Goal: Task Accomplishment & Management: Use online tool/utility

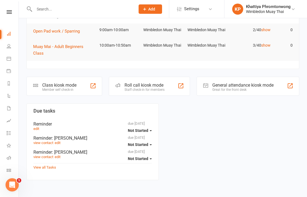
click at [10, 164] on link "Roll call" at bounding box center [13, 158] width 12 height 12
click at [7, 170] on icon at bounding box center [9, 170] width 4 height 4
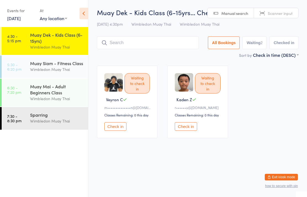
click at [75, 69] on div "Wimbledon Muay Thai" at bounding box center [56, 69] width 53 height 6
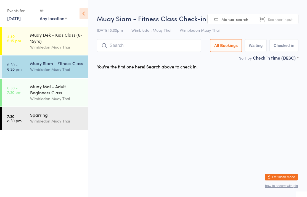
click at [68, 44] on div "Muay Dek - Kids Class (6-15yrs)" at bounding box center [56, 38] width 53 height 12
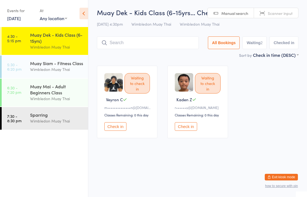
click at [147, 35] on div "Muay Dek - Kids Class (6-15yrs… Check-in 15 Sep 4:30pm Wimbledon Muay Thai Wimb…" at bounding box center [198, 30] width 202 height 44
click at [160, 38] on input "search" at bounding box center [148, 42] width 102 height 13
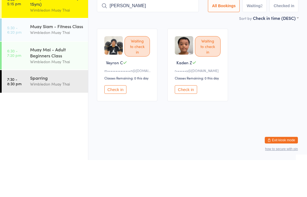
type input "Blake miller"
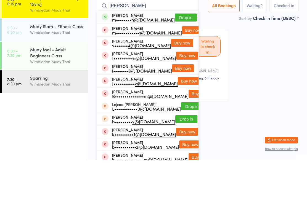
click at [186, 51] on button "Drop in" at bounding box center [186, 55] width 22 height 8
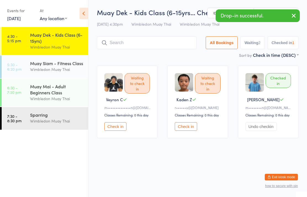
click at [107, 49] on input "search" at bounding box center [147, 42] width 100 height 13
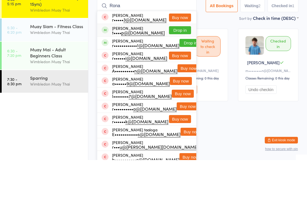
type input "Rona"
click at [139, 67] on div "t•••• p@live.com" at bounding box center [138, 69] width 53 height 4
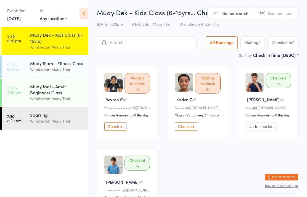
click at [130, 44] on input "search" at bounding box center [147, 42] width 100 height 13
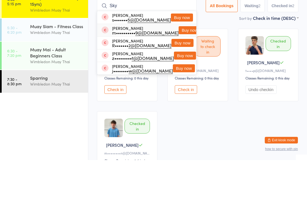
type input "Sky"
click at [129, 63] on div "Skyler Zhang m•••••••••• 9@gmail.com" at bounding box center [145, 67] width 67 height 9
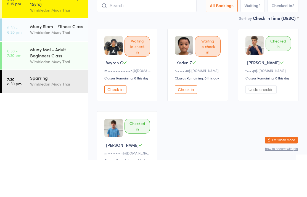
scroll to position [37, 0]
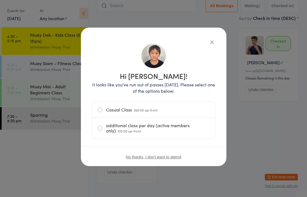
click at [102, 109] on label "Casual Class $20.00 up-front" at bounding box center [154, 109] width 112 height 15
click at [0, 0] on input "Casual Class $20.00 up-front" at bounding box center [0, 0] width 0 height 0
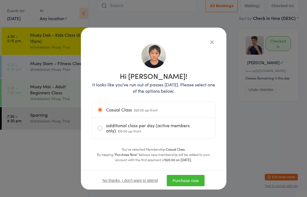
click at [188, 183] on button "Purchase now" at bounding box center [186, 180] width 38 height 11
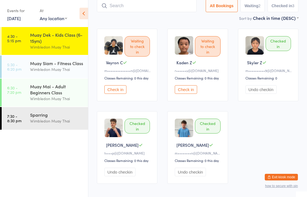
click at [184, 9] on input "search" at bounding box center [147, 5] width 100 height 13
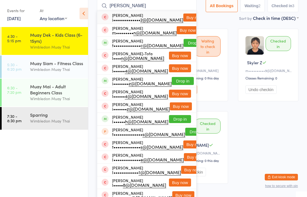
type input "Isabella"
click at [184, 42] on button "Drop in" at bounding box center [195, 43] width 22 height 8
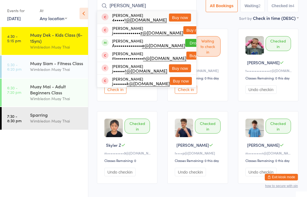
type input "jeremiah"
click at [185, 42] on button "Drop in" at bounding box center [196, 43] width 22 height 8
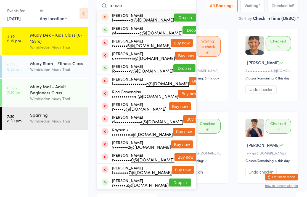
type input "roman"
click at [183, 33] on button "Drop in" at bounding box center [194, 30] width 22 height 8
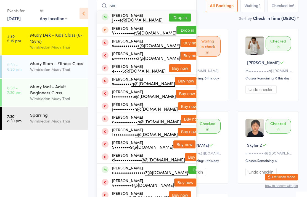
type input "sim"
click at [177, 16] on button "Drop in" at bounding box center [180, 18] width 22 height 8
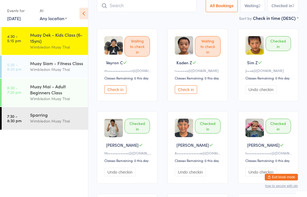
click at [180, 7] on input "search" at bounding box center [147, 5] width 100 height 13
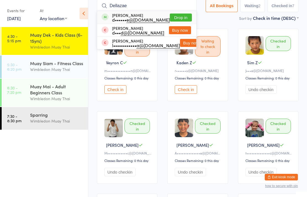
type input "Dellazae"
click at [181, 17] on button "Drop in" at bounding box center [181, 18] width 22 height 8
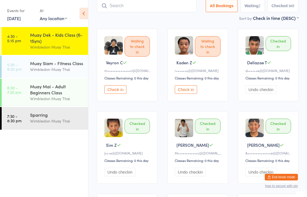
click at [120, 7] on input "search" at bounding box center [147, 5] width 100 height 13
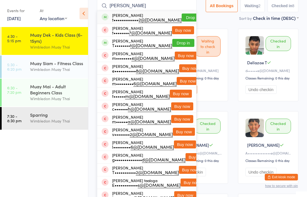
type input "Tanaka"
click at [153, 20] on div "t••••••••••••• 2@gmail.com" at bounding box center [147, 19] width 70 height 4
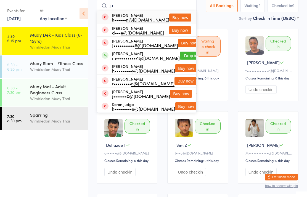
type input "ju"
click at [180, 52] on button "Drop in" at bounding box center [191, 56] width 22 height 8
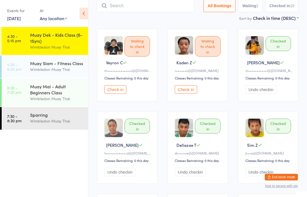
click at [27, 41] on link "4:30 - 5:15 pm Muay Dek - Kids Class (6-15yrs) Wimbledon Muay Thai" at bounding box center [45, 41] width 86 height 28
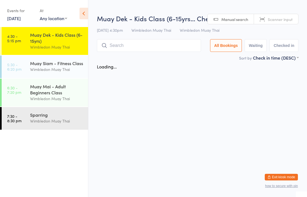
scroll to position [0, 0]
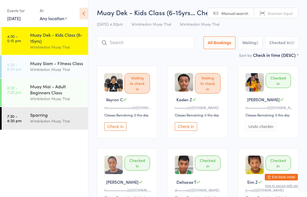
click at [189, 125] on button "Check in" at bounding box center [186, 126] width 22 height 9
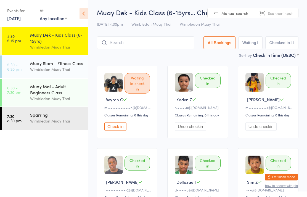
click at [117, 131] on button "Check in" at bounding box center [115, 126] width 22 height 9
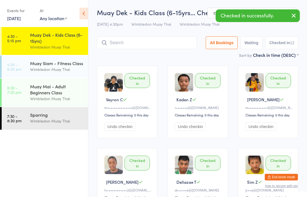
click at [163, 39] on input "search" at bounding box center [147, 42] width 100 height 13
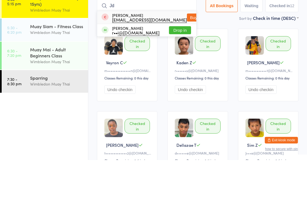
type input "Jd"
click at [181, 63] on button "Drop in" at bounding box center [180, 67] width 22 height 8
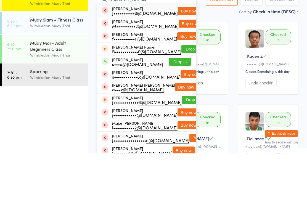
type input "mason"
click at [185, 101] on button "Drop in" at bounding box center [180, 105] width 22 height 8
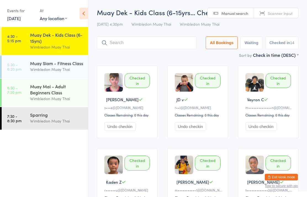
click at [148, 40] on input "search" at bounding box center [147, 42] width 100 height 13
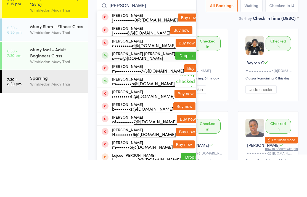
type input "Millar"
click at [179, 89] on button "Drop in" at bounding box center [186, 93] width 22 height 8
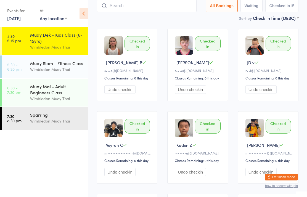
click at [73, 41] on div "Muay Dek - Kids Class (6-15yrs)" at bounding box center [56, 38] width 53 height 12
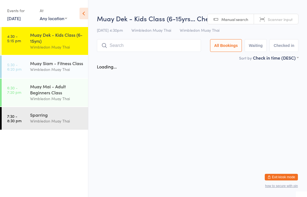
scroll to position [0, 0]
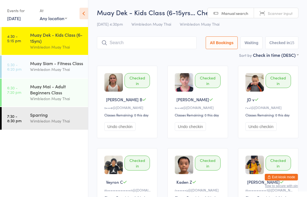
click at [139, 38] on input "search" at bounding box center [147, 42] width 100 height 13
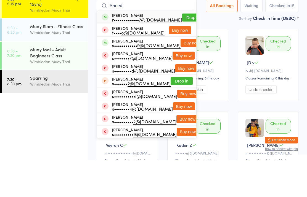
type input "Saeed"
click at [184, 51] on button "Drop in" at bounding box center [193, 55] width 22 height 8
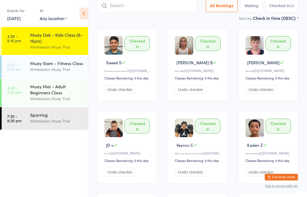
click at [160, 5] on input "search" at bounding box center [147, 5] width 100 height 13
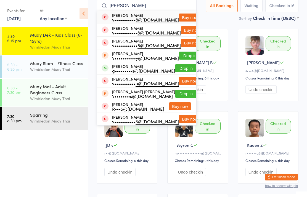
scroll to position [36, 0]
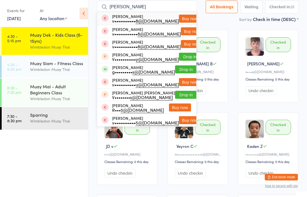
type input "Vincent"
click at [181, 68] on button "Drop in" at bounding box center [186, 69] width 22 height 8
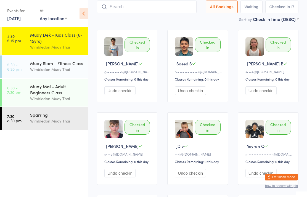
click at [50, 46] on div "Wimbledon Muay Thai" at bounding box center [56, 47] width 53 height 6
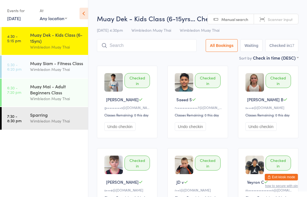
click at [31, 69] on div "Wimbledon Muay Thai" at bounding box center [56, 69] width 53 height 6
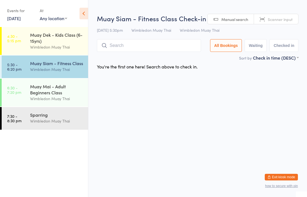
click at [32, 89] on div "Muay Mai - Adult Beginners Class" at bounding box center [56, 89] width 53 height 12
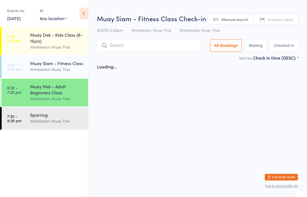
click at [17, 118] on time "7:30 - 8:30 pm" at bounding box center [14, 118] width 14 height 9
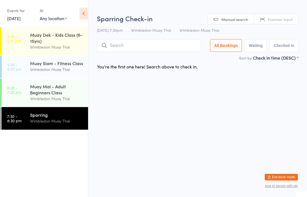
click at [35, 50] on div "Wimbledon Muay Thai" at bounding box center [56, 47] width 53 height 6
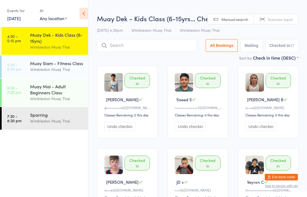
click at [31, 70] on div "Wimbledon Muay Thai" at bounding box center [56, 69] width 53 height 6
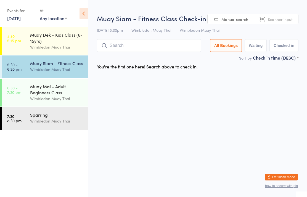
click at [27, 39] on link "4:30 - 5:15 pm Muay Dek - Kids Class (6-15yrs) Wimbledon Muay Thai" at bounding box center [45, 41] width 86 height 28
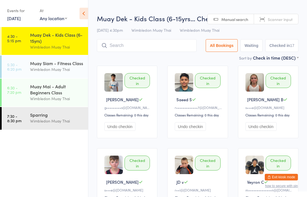
click at [22, 72] on link "5:30 - 6:20 pm Muay Siam - Fitness Class Wimbledon Muay Thai" at bounding box center [45, 67] width 86 height 23
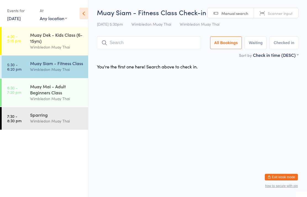
click at [52, 34] on div "Muay Dek - Kids Class (6-15yrs)" at bounding box center [56, 38] width 53 height 12
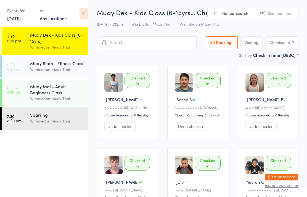
click at [60, 66] on div "Muay Siam - Fitness Class" at bounding box center [56, 63] width 53 height 6
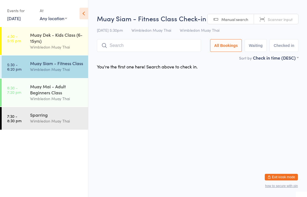
click at [154, 47] on input "search" at bounding box center [149, 45] width 104 height 13
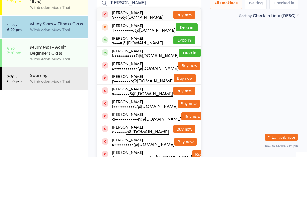
type input "Shane"
click at [186, 76] on button "Drop in" at bounding box center [184, 80] width 22 height 8
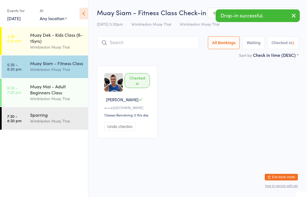
click at [170, 42] on input "search" at bounding box center [148, 42] width 102 height 13
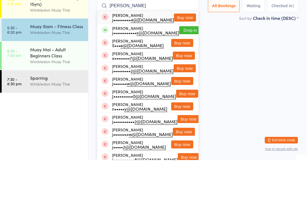
type input "Jackie"
click at [181, 63] on button "Drop in" at bounding box center [190, 67] width 22 height 8
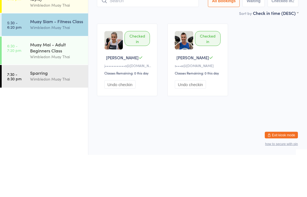
click at [168, 52] on div "Sort by Check in time (DESC) First name (ASC) First name (DESC) Last name (ASC)…" at bounding box center [198, 55] width 202 height 6
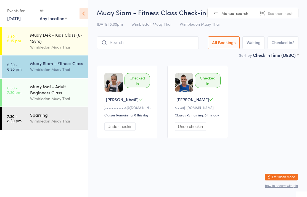
click at [155, 44] on input "search" at bounding box center [148, 42] width 102 height 13
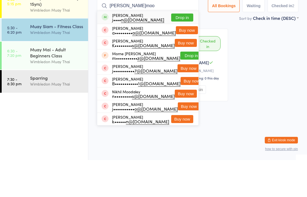
type input "J.moo"
click at [183, 51] on button "Drop in" at bounding box center [182, 55] width 22 height 8
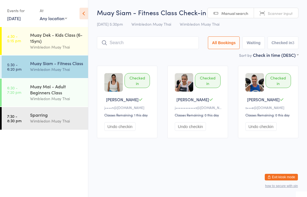
click at [163, 44] on input "search" at bounding box center [148, 42] width 102 height 13
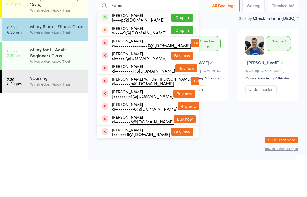
type input "Damio"
click at [189, 51] on button "Drop in" at bounding box center [182, 55] width 22 height 8
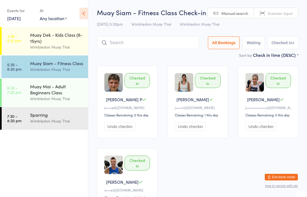
click at [129, 48] on input "search" at bounding box center [148, 42] width 102 height 13
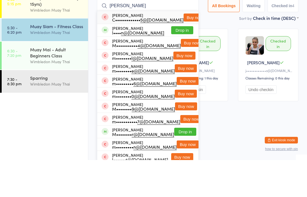
type input "Maxwell"
click at [179, 63] on button "Drop in" at bounding box center [182, 67] width 22 height 8
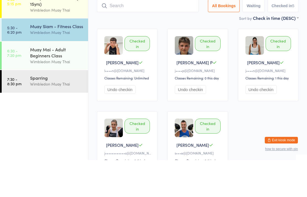
scroll to position [37, 0]
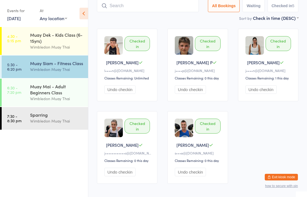
click at [164, 2] on input "search" at bounding box center [148, 5] width 102 height 13
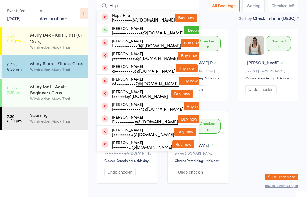
type input "Hop"
click at [189, 31] on button "Drop in" at bounding box center [195, 30] width 22 height 8
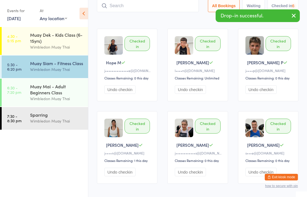
click at [174, 10] on input "search" at bounding box center [148, 5] width 102 height 13
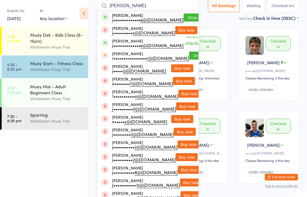
type input "Jack marsters"
click at [186, 19] on button "Drop in" at bounding box center [195, 18] width 22 height 8
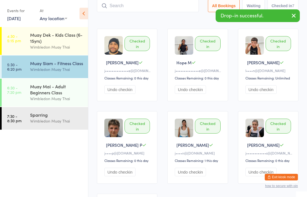
click at [173, 12] on input "search" at bounding box center [148, 5] width 102 height 13
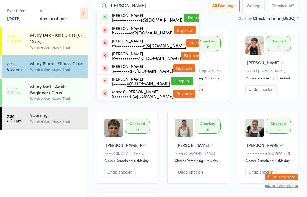
type input "Josephine Makitae"
click at [184, 19] on button "Drop in" at bounding box center [195, 18] width 22 height 8
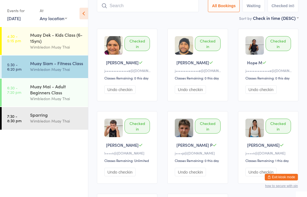
click at [133, 0] on input "search" at bounding box center [148, 5] width 102 height 13
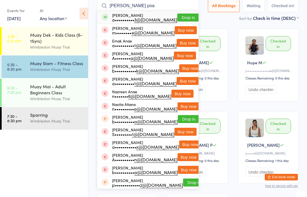
type input "Ana poa"
click at [180, 19] on button "Drop in" at bounding box center [188, 18] width 22 height 8
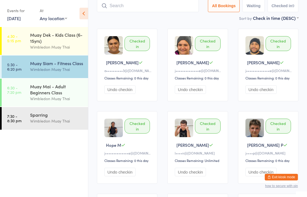
click at [143, 2] on input "search" at bounding box center [148, 5] width 102 height 13
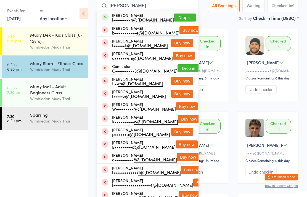
type input "Liam carr"
click at [183, 16] on button "Drop in" at bounding box center [185, 18] width 22 height 8
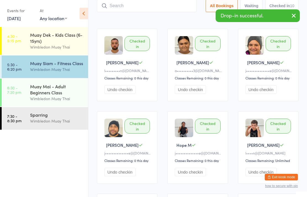
click at [292, 15] on icon "button" at bounding box center [294, 15] width 7 height 7
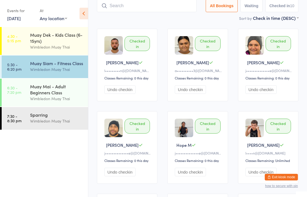
click at [56, 102] on div "Wimbledon Muay Thai" at bounding box center [56, 99] width 53 height 6
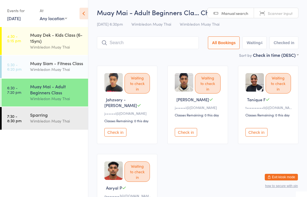
click at [62, 90] on div "Muay Mai - Adult Beginners Class" at bounding box center [56, 89] width 53 height 12
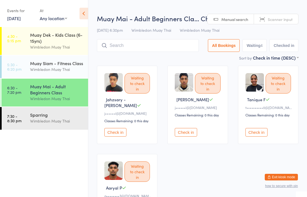
click at [67, 66] on div "Muay Siam - Fitness Class" at bounding box center [56, 63] width 53 height 6
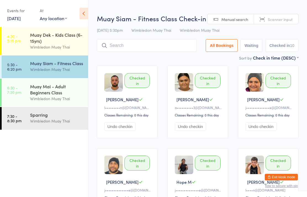
click at [135, 45] on input "search" at bounding box center [147, 45] width 100 height 13
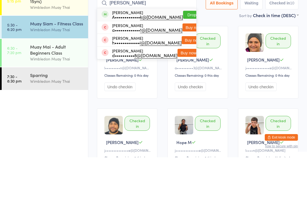
type input "Angela dormer"
click at [183, 51] on button "Drop in" at bounding box center [194, 55] width 22 height 8
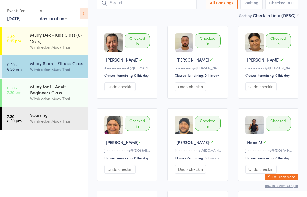
click at [46, 77] on div "Muay Siam - Fitness Class Wimbledon Muay Thai" at bounding box center [59, 67] width 58 height 22
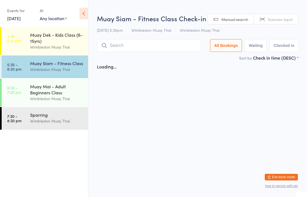
scroll to position [0, 0]
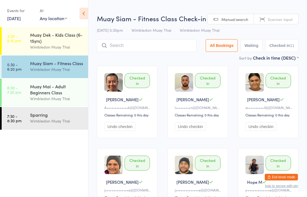
click at [143, 41] on input "search" at bounding box center [147, 45] width 100 height 13
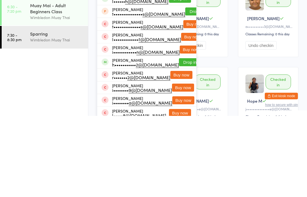
type input "Isaac"
click at [179, 139] on button "Drop in" at bounding box center [190, 143] width 22 height 8
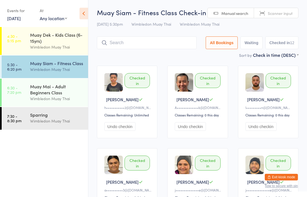
click at [146, 38] on input "search" at bounding box center [147, 42] width 100 height 13
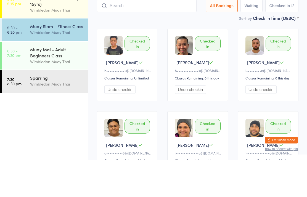
click at [60, 66] on div "Wimbledon Muay Thai" at bounding box center [56, 69] width 53 height 6
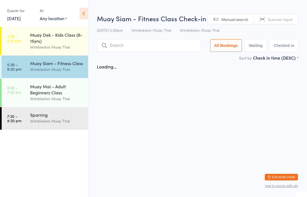
click at [150, 42] on input "search" at bounding box center [149, 45] width 104 height 13
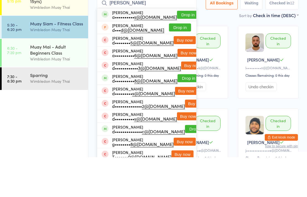
type input "David Gibson"
click at [185, 51] on button "Drop in" at bounding box center [188, 55] width 22 height 8
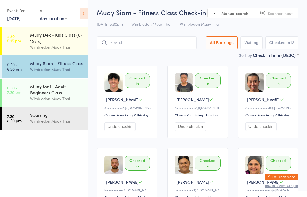
click at [157, 42] on input "search" at bounding box center [147, 42] width 100 height 13
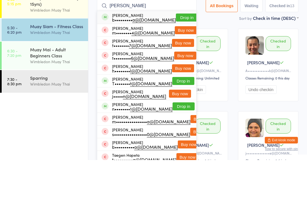
type input "Taehana"
click at [184, 51] on button "Drop in" at bounding box center [187, 55] width 22 height 8
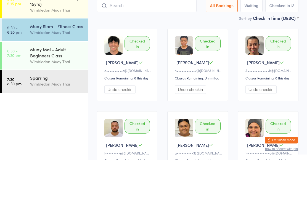
scroll to position [37, 0]
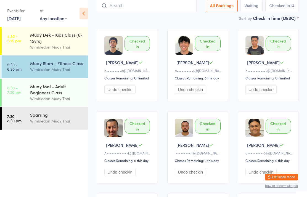
click at [134, 1] on input "search" at bounding box center [147, 5] width 100 height 13
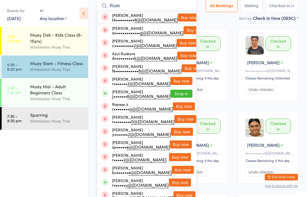
type input "Ruan"
click at [184, 30] on button "Buy now" at bounding box center [195, 30] width 22 height 8
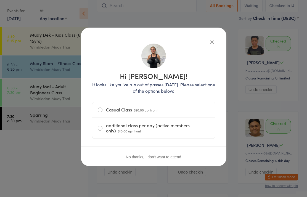
click at [57, 167] on div "Hi ruan! It looks like you've run out of passes today. Please select one of the…" at bounding box center [153, 98] width 307 height 197
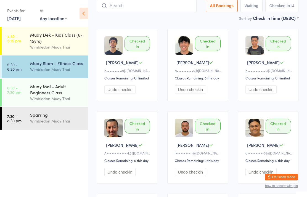
click at [135, 6] on input "search" at bounding box center [147, 5] width 100 height 13
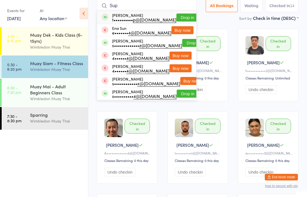
type input "Sup"
click at [182, 40] on button "Drop in" at bounding box center [193, 43] width 22 height 8
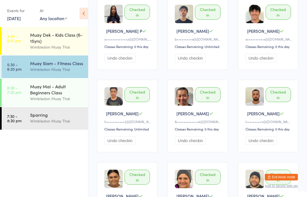
scroll to position [0, 0]
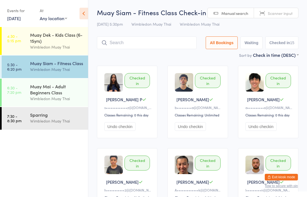
click at [115, 127] on button "Undo checkin" at bounding box center [119, 126] width 31 height 9
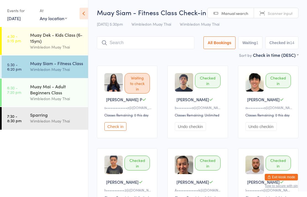
click at [45, 88] on div "Muay Mai - Adult Beginners Class" at bounding box center [56, 89] width 53 height 12
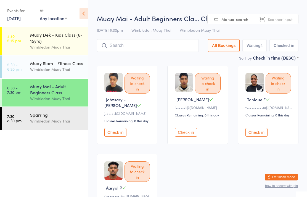
click at [120, 47] on input "search" at bounding box center [148, 45] width 102 height 13
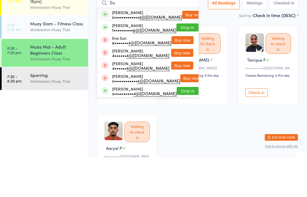
type input "S"
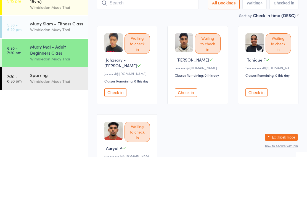
click at [162, 52] on div "Sort by Check in time (DESC) First name (ASC) First name (DESC) Last name (ASC)…" at bounding box center [198, 55] width 202 height 6
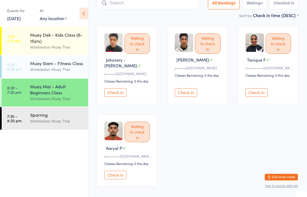
click at [144, 9] on input "search" at bounding box center [148, 3] width 102 height 13
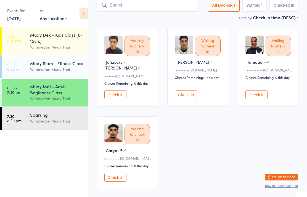
scroll to position [37, 0]
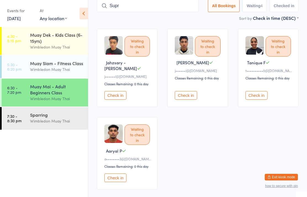
type input "Supri"
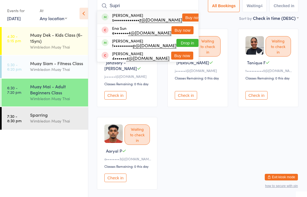
click at [35, 38] on div "Muay Dek - Kids Class (6-15yrs)" at bounding box center [56, 38] width 53 height 12
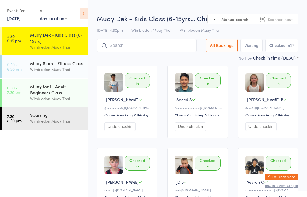
click at [12, 69] on time "5:30 - 6:20 pm" at bounding box center [14, 66] width 14 height 9
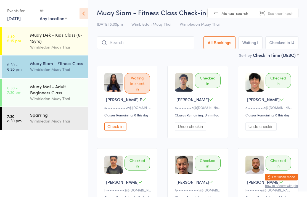
click at [31, 64] on div "Muay Siam - Fitness Class" at bounding box center [56, 63] width 53 height 6
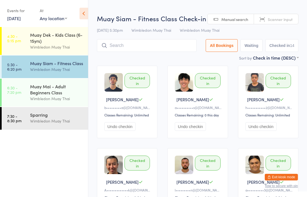
click at [25, 91] on link "6:30 - 7:20 pm Muay Mai - Adult Beginners Class Wimbledon Muay Thai" at bounding box center [45, 93] width 86 height 28
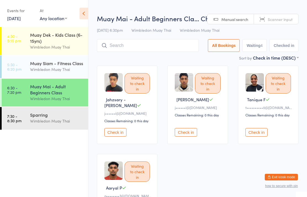
click at [113, 49] on input "search" at bounding box center [148, 45] width 102 height 13
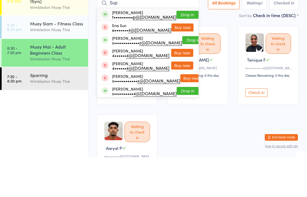
type input "Sup"
click at [178, 74] on div "Suprita Prasad s••••••••••••• z@gmail.com Drop in" at bounding box center [147, 80] width 101 height 12
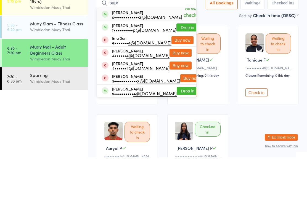
type input "supr"
click at [205, 20] on main "Muay Mai - Adult Beginners Cla… Check-in 15 Sep 6:30pm Wimbledon Muay Thai Wimb…" at bounding box center [198, 120] width 202 height 224
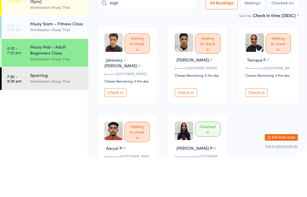
scroll to position [40, 0]
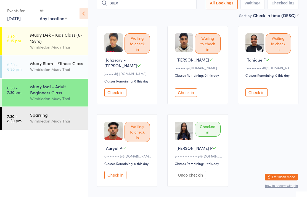
click at [52, 95] on div "Muay Mai - Adult Beginners Class" at bounding box center [56, 89] width 53 height 12
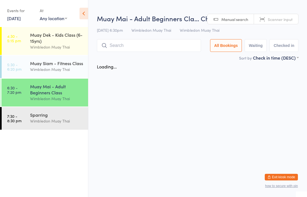
scroll to position [0, 0]
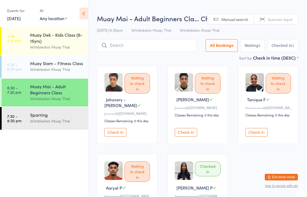
click at [136, 43] on input "search" at bounding box center [147, 45] width 100 height 13
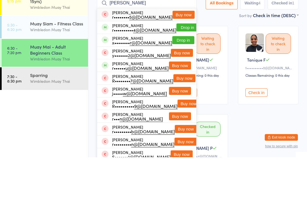
type input "Ryan pr"
click at [178, 76] on button "Drop in" at bounding box center [183, 80] width 22 height 8
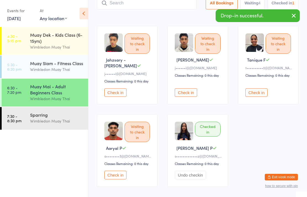
click at [47, 118] on div "Sparring" at bounding box center [56, 115] width 53 height 6
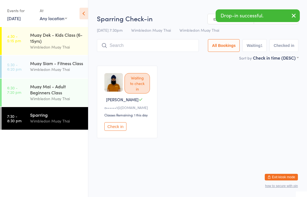
click at [130, 45] on input "search" at bounding box center [148, 45] width 102 height 13
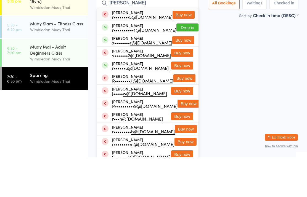
type input "Ryan pr"
click at [182, 76] on button "Buy now" at bounding box center [183, 80] width 22 height 8
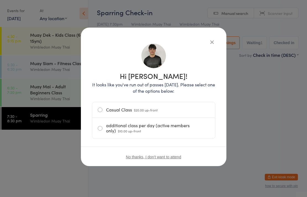
click at [102, 132] on label "additional class per day (active members only) $10.00 up-front" at bounding box center [154, 128] width 112 height 21
click at [0, 0] on input "additional class per day (active members only) $10.00 up-front" at bounding box center [0, 0] width 0 height 0
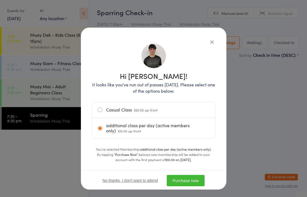
click at [199, 178] on button "Purchase now" at bounding box center [186, 180] width 38 height 11
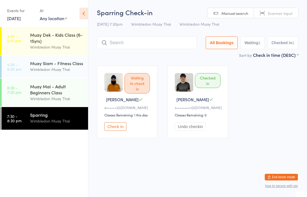
click at [61, 90] on div "Muay Mai - Adult Beginners Class" at bounding box center [56, 89] width 53 height 12
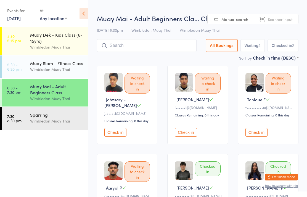
click at [150, 46] on input "search" at bounding box center [147, 45] width 100 height 13
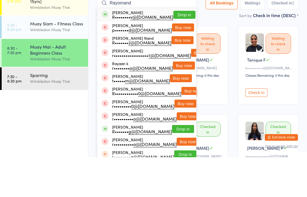
type input "Rayomand"
click at [178, 51] on button "Drop in" at bounding box center [184, 55] width 22 height 8
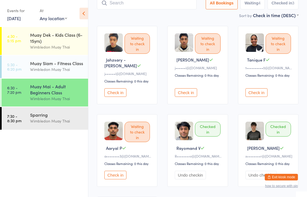
click at [119, 6] on input "search" at bounding box center [147, 3] width 100 height 13
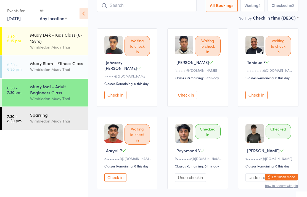
scroll to position [37, 0]
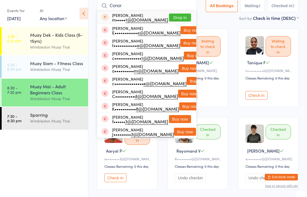
type input "Conor"
click at [178, 15] on button "Drop in" at bounding box center [180, 18] width 22 height 8
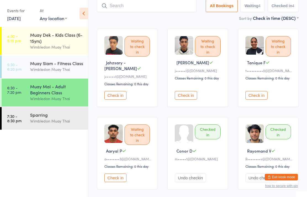
click at [65, 96] on div "Muay Mai - Adult Beginners Class" at bounding box center [56, 89] width 53 height 12
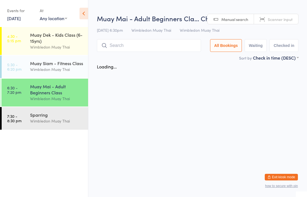
scroll to position [0, 0]
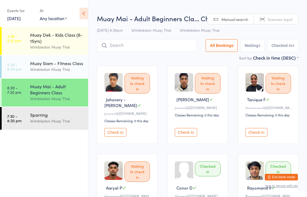
click at [152, 52] on input "search" at bounding box center [147, 45] width 100 height 13
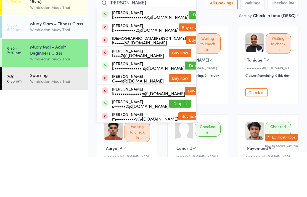
type input "Kristof"
click at [189, 51] on button "Drop in" at bounding box center [200, 55] width 22 height 8
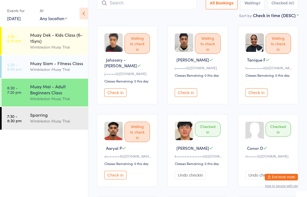
click at [62, 114] on div "Sparring Wimbledon Muay Thai" at bounding box center [59, 118] width 58 height 22
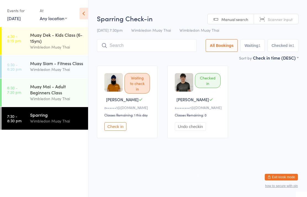
click at [41, 93] on div "Muay Mai - Adult Beginners Class" at bounding box center [56, 89] width 53 height 12
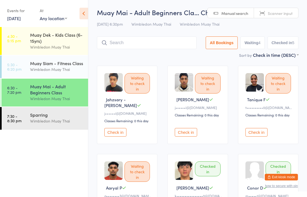
click at [182, 42] on input "search" at bounding box center [147, 42] width 100 height 13
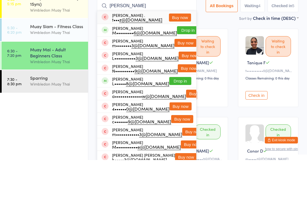
type input "Matthew pri"
click at [184, 63] on button "Drop in" at bounding box center [188, 67] width 22 height 8
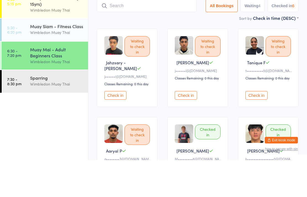
scroll to position [37, 0]
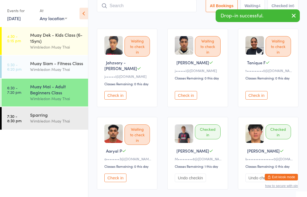
click at [52, 121] on div "Wimbledon Muay Thai" at bounding box center [56, 121] width 53 height 6
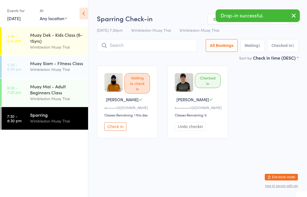
click at [180, 35] on div "15 Sep 7:30pm Wimbledon Muay Thai Wimbledon Muay Thai" at bounding box center [198, 30] width 202 height 9
click at [176, 49] on input "search" at bounding box center [147, 45] width 100 height 13
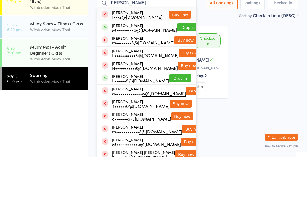
type input "Matthew pri"
click at [177, 63] on button "Drop in" at bounding box center [188, 67] width 22 height 8
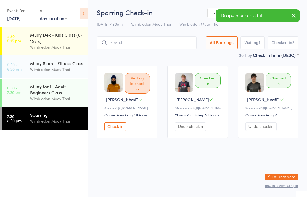
click at [66, 100] on div "Wimbledon Muay Thai" at bounding box center [56, 99] width 53 height 6
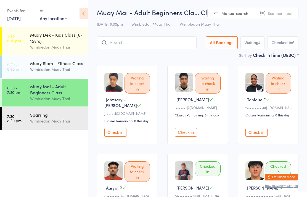
click at [50, 96] on div "Muay Mai - Adult Beginners Class" at bounding box center [56, 89] width 53 height 12
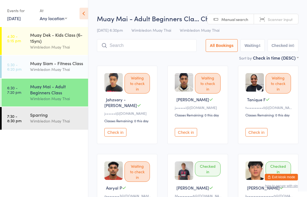
click at [150, 46] on input "search" at bounding box center [147, 45] width 100 height 13
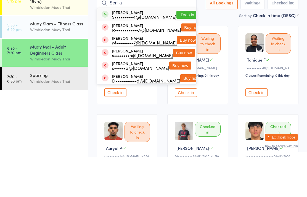
type input "Senila"
click at [177, 51] on button "Drop in" at bounding box center [188, 55] width 22 height 8
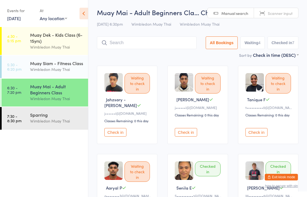
click at [175, 44] on input "search" at bounding box center [147, 42] width 100 height 13
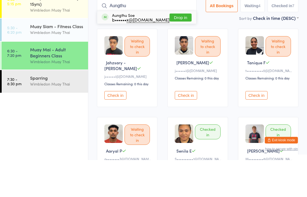
type input "Aungthu"
click at [178, 51] on button "Drop in" at bounding box center [181, 55] width 22 height 8
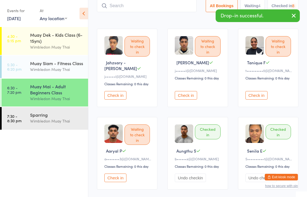
click at [167, 10] on input "search" at bounding box center [147, 5] width 100 height 13
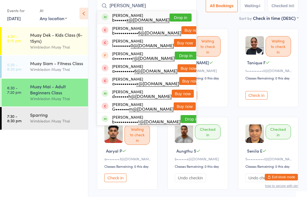
type input "Brianna grove"
click at [178, 17] on button "Drop in" at bounding box center [181, 18] width 22 height 8
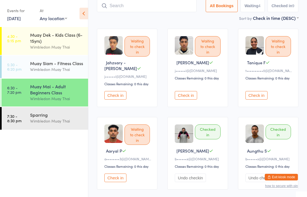
click at [114, 178] on button "Check in" at bounding box center [115, 178] width 22 height 9
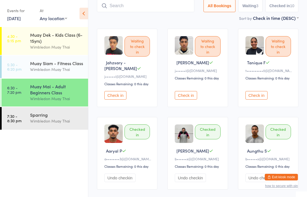
click at [152, 7] on input "search" at bounding box center [146, 5] width 98 height 13
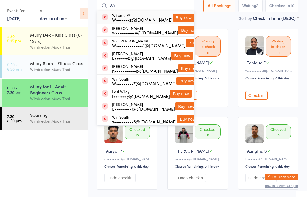
type input "W"
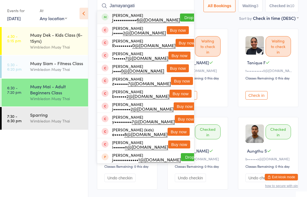
type input "Jamayangati"
click at [180, 17] on button "Drop in" at bounding box center [191, 18] width 22 height 8
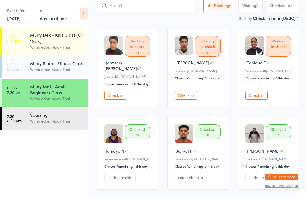
click at [132, 5] on input "search" at bounding box center [146, 5] width 98 height 13
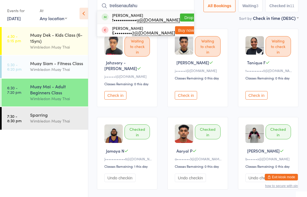
type input "trelisenaufahu"
click at [180, 17] on button "Drop in" at bounding box center [191, 18] width 22 height 8
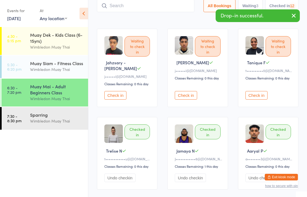
click at [154, 11] on input "search" at bounding box center [146, 5] width 98 height 13
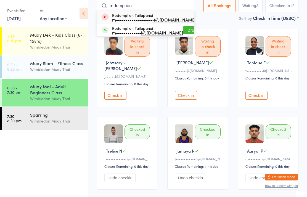
type input "redemption"
click at [183, 34] on button "Drop in" at bounding box center [194, 30] width 22 height 8
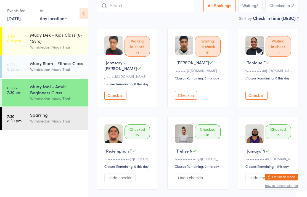
click at [119, 96] on button "Check in" at bounding box center [115, 95] width 22 height 9
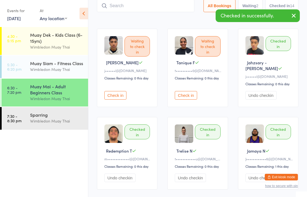
click at [116, 92] on button "Check in" at bounding box center [115, 95] width 22 height 9
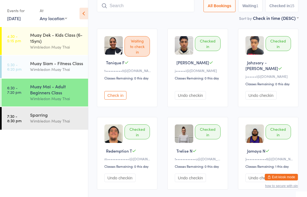
click at [149, 9] on input "search" at bounding box center [146, 5] width 98 height 13
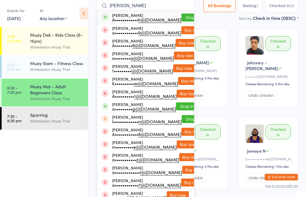
type input "Andre"
click at [181, 17] on button "Drop in" at bounding box center [192, 18] width 22 height 8
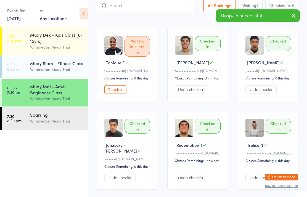
click at [139, 10] on input "search" at bounding box center [146, 5] width 98 height 13
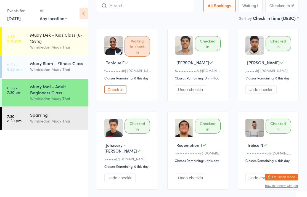
click at [122, 12] on input "search" at bounding box center [146, 5] width 98 height 13
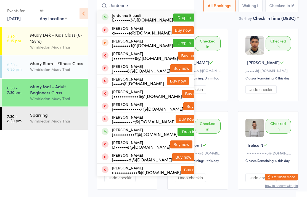
type input "Jordenne"
click at [181, 31] on button "Buy now" at bounding box center [183, 30] width 22 height 8
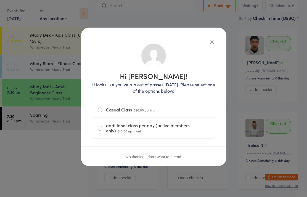
click at [210, 43] on icon "button" at bounding box center [212, 42] width 6 height 6
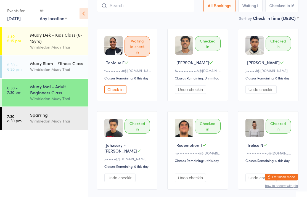
click at [145, 5] on input "search" at bounding box center [146, 5] width 98 height 13
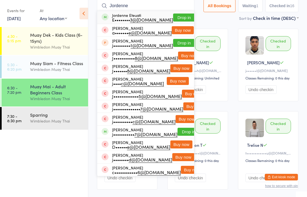
type input "Jordenne"
click at [179, 15] on button "Drop in" at bounding box center [184, 18] width 22 height 8
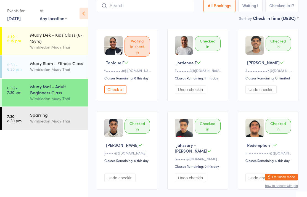
click at [56, 102] on div "Wimbledon Muay Thai" at bounding box center [56, 99] width 53 height 6
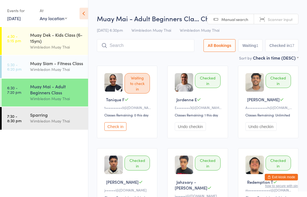
click at [128, 46] on input "search" at bounding box center [146, 45] width 98 height 13
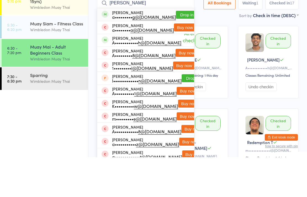
type input "Andrea"
click at [186, 51] on button "Drop in" at bounding box center [187, 55] width 22 height 8
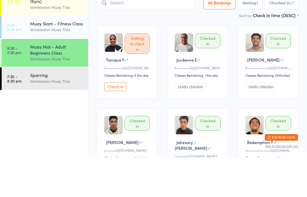
scroll to position [40, 0]
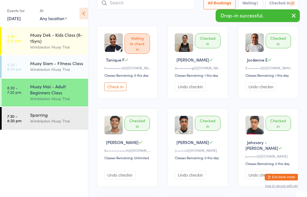
click at [130, 7] on input "search" at bounding box center [146, 3] width 98 height 13
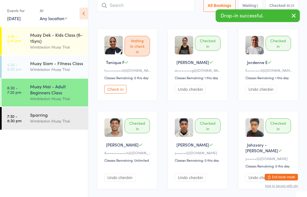
scroll to position [37, 0]
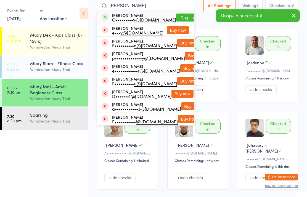
type input "Emily"
click at [185, 18] on button "Drop in" at bounding box center [187, 18] width 22 height 8
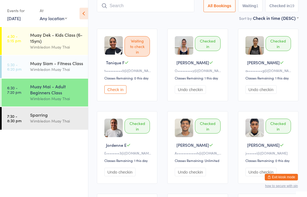
click at [127, 8] on input "search" at bounding box center [146, 5] width 98 height 13
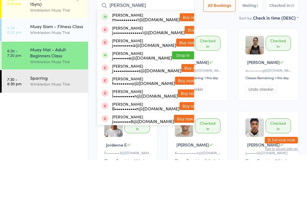
scroll to position [0, 0]
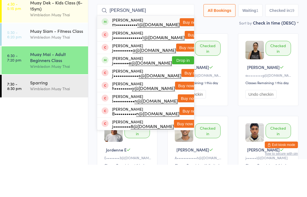
type input "Juliann"
click at [179, 89] on button "Drop in" at bounding box center [183, 93] width 22 height 8
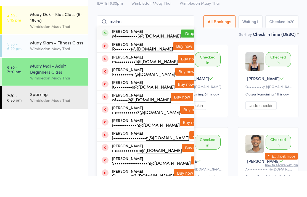
type input "malac"
click at [181, 51] on button "Drop in" at bounding box center [192, 55] width 22 height 8
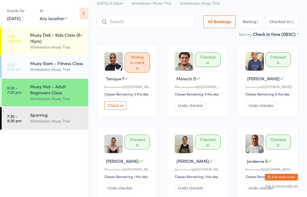
click at [131, 21] on input "search" at bounding box center [146, 21] width 98 height 13
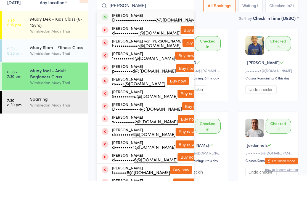
type input "Dee"
click at [118, 29] on div "Dee Lous D••••••••••••••••••••• 7@gmail.com" at bounding box center [155, 33] width 87 height 9
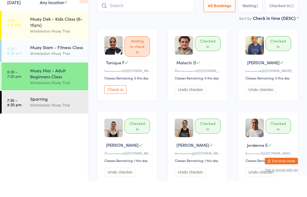
scroll to position [37, 0]
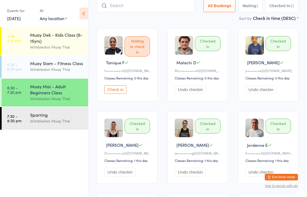
click at [39, 121] on div "Wimbledon Muay Thai" at bounding box center [56, 121] width 53 height 6
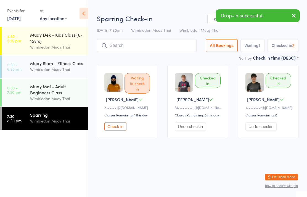
click at [118, 46] on input "search" at bounding box center [147, 45] width 100 height 13
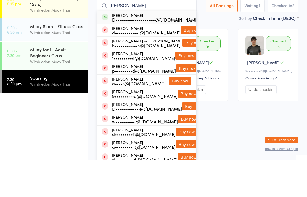
type input "Dee"
click at [122, 54] on div "D•••••••••••••••••••••7@[DOMAIN_NAME]" at bounding box center [155, 56] width 87 height 4
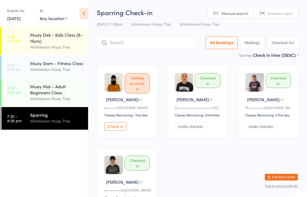
click at [250, 44] on button "Waiting 1" at bounding box center [253, 42] width 24 height 13
select select "0"
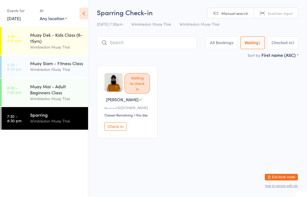
click at [280, 38] on button "Checked in 3" at bounding box center [283, 42] width 31 height 13
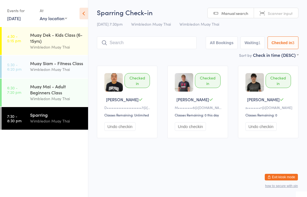
click at [221, 41] on button "All Bookings" at bounding box center [222, 42] width 32 height 13
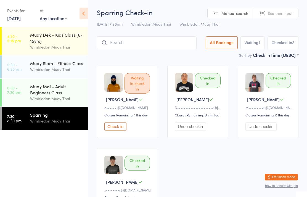
click at [42, 91] on div "Muay Mai - Adult Beginners Class" at bounding box center [56, 89] width 53 height 12
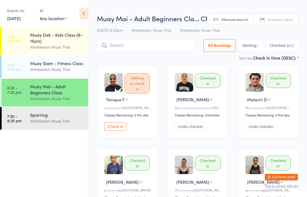
click at [119, 128] on button "Check in" at bounding box center [115, 126] width 22 height 9
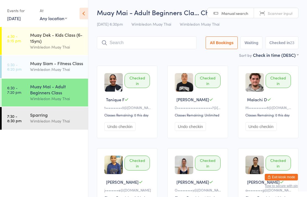
click at [54, 102] on div "Wimbledon Muay Thai" at bounding box center [56, 99] width 53 height 6
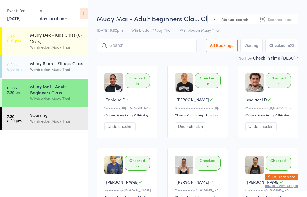
click at [145, 41] on input "search" at bounding box center [147, 45] width 100 height 13
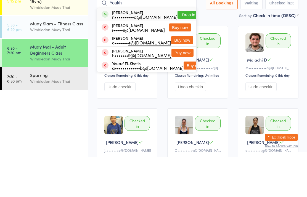
type input "Youkh"
click at [180, 51] on button "Drop in" at bounding box center [189, 55] width 22 height 8
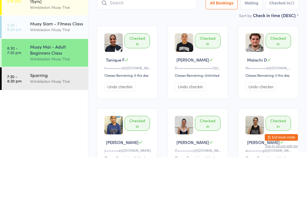
scroll to position [40, 0]
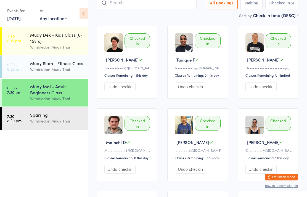
click at [134, 0] on input "search" at bounding box center [147, 3] width 100 height 13
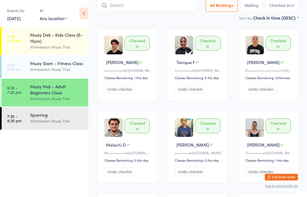
scroll to position [37, 0]
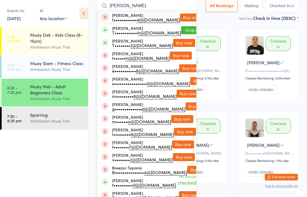
type input "Tania"
click at [181, 29] on button "Drop in" at bounding box center [192, 30] width 22 height 8
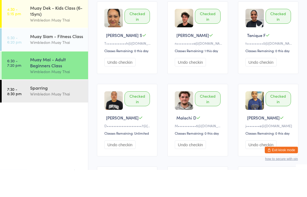
click at [19, 86] on time "6:30 - 7:20 pm" at bounding box center [14, 90] width 14 height 9
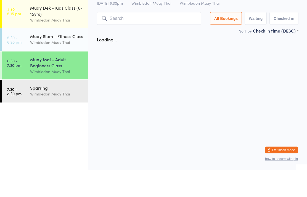
scroll to position [0, 0]
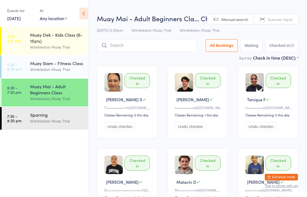
click at [178, 52] on input "search" at bounding box center [147, 45] width 100 height 13
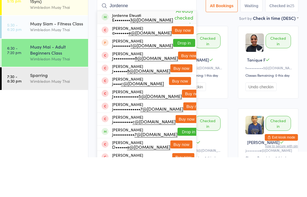
type input "Jordenne"
click at [122, 57] on div "E•••••••• 3@gmail.com" at bounding box center [142, 59] width 61 height 4
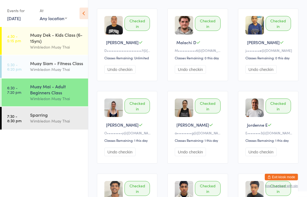
scroll to position [140, 0]
click at [43, 89] on div "Muay Mai - Adult Beginners Class" at bounding box center [56, 89] width 53 height 12
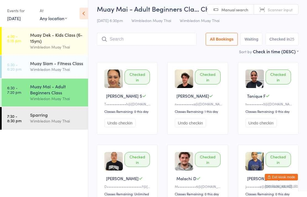
scroll to position [0, 0]
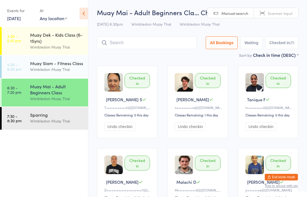
click at [123, 43] on input "search" at bounding box center [147, 42] width 100 height 13
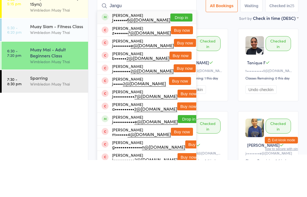
type input "Jangu"
click at [180, 51] on button "Drop in" at bounding box center [181, 55] width 22 height 8
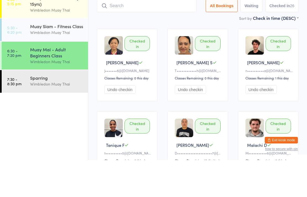
click at [52, 83] on div "Muay Mai - Adult Beginners Class" at bounding box center [56, 89] width 53 height 12
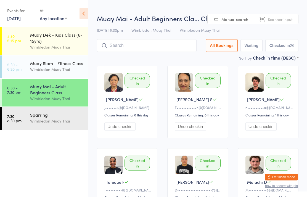
click at [136, 48] on input "search" at bounding box center [147, 45] width 100 height 13
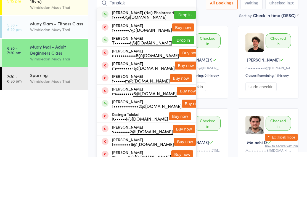
type input "Tanalak"
click at [178, 51] on button "Drop in" at bounding box center [185, 55] width 22 height 8
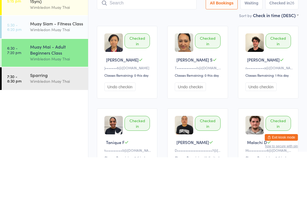
scroll to position [40, 0]
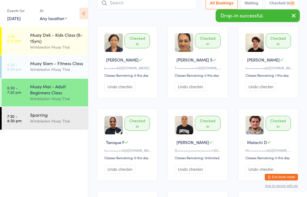
click at [38, 124] on div "Wimbledon Muay Thai" at bounding box center [56, 121] width 53 height 6
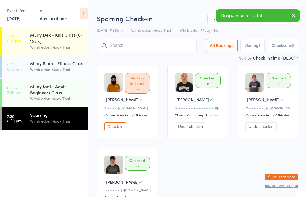
click at [139, 43] on input "search" at bounding box center [147, 45] width 100 height 13
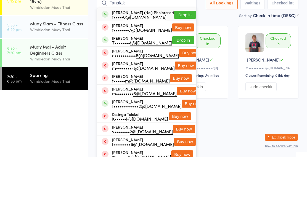
type input "Tanalak"
click at [180, 51] on button "Drop in" at bounding box center [185, 55] width 22 height 8
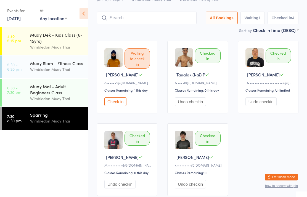
scroll to position [25, 0]
click at [167, 19] on input "search" at bounding box center [147, 18] width 100 height 13
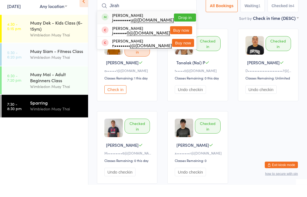
type input "Jirah"
click at [179, 26] on button "Drop in" at bounding box center [185, 30] width 22 height 8
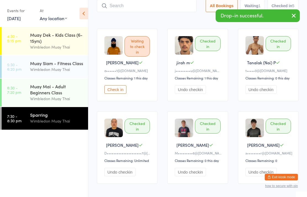
click at [56, 91] on div "Muay Mai - Adult Beginners Class" at bounding box center [56, 89] width 53 height 12
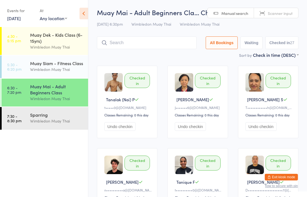
click at [98, 52] on div "Muay Mai - Adult Beginners Cla… Check-in 15 Sep 6:30pm Wimbledon Muay Thai Wimb…" at bounding box center [198, 30] width 202 height 44
click at [119, 46] on input "search" at bounding box center [147, 42] width 100 height 13
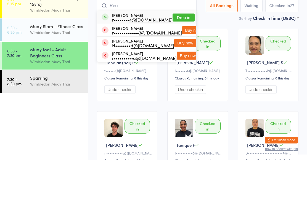
type input "Reu"
click at [173, 51] on button "Drop in" at bounding box center [184, 55] width 22 height 8
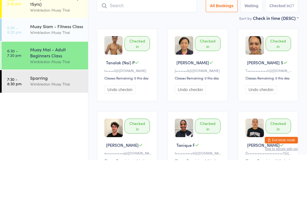
scroll to position [37, 0]
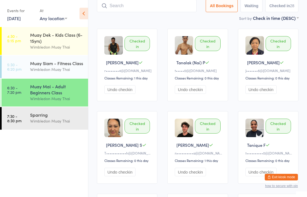
click at [60, 116] on div "Sparring" at bounding box center [56, 115] width 53 height 6
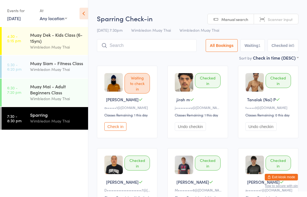
click at [149, 46] on input "search" at bounding box center [147, 45] width 100 height 13
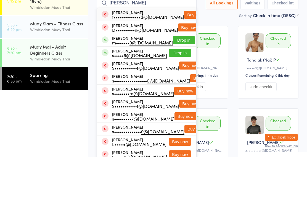
type input "Stephen"
click at [180, 76] on button "Drop in" at bounding box center [184, 80] width 22 height 8
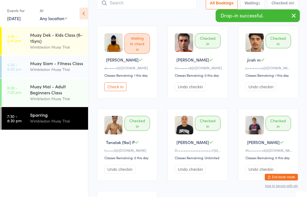
click at [299, 14] on button "button" at bounding box center [294, 16] width 12 height 13
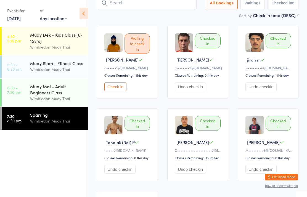
click at [67, 96] on div "Muay Mai - Adult Beginners Class" at bounding box center [56, 89] width 53 height 12
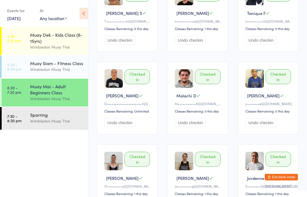
scroll to position [192, 0]
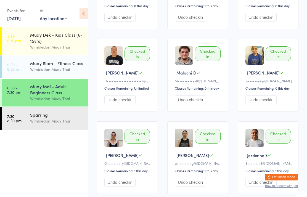
click at [51, 92] on div "Muay Mai - Adult Beginners Class" at bounding box center [56, 89] width 53 height 12
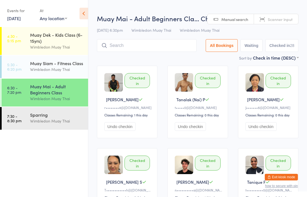
click at [45, 92] on div "Muay Mai - Adult Beginners Class" at bounding box center [56, 89] width 53 height 12
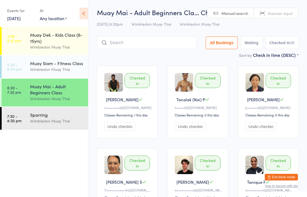
click at [59, 77] on div "Muay Siam - Fitness Class Wimbledon Muay Thai" at bounding box center [59, 67] width 58 height 22
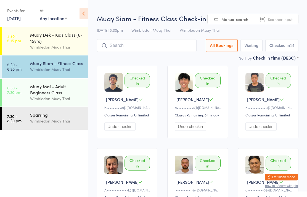
click at [66, 81] on div "Muay Mai - Adult Beginners Class Wimbledon Muay Thai" at bounding box center [59, 93] width 58 height 28
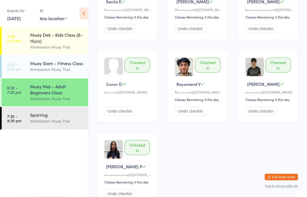
scroll to position [723, 0]
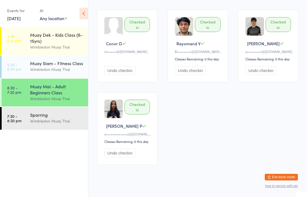
click at [55, 94] on div "Muay Mai - Adult Beginners Class" at bounding box center [56, 89] width 53 height 12
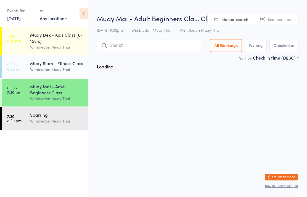
scroll to position [0, 0]
click at [156, 47] on input "search" at bounding box center [149, 45] width 104 height 13
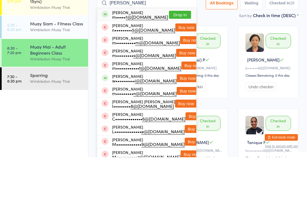
type input "Mel"
click at [182, 51] on button "Drop in" at bounding box center [180, 55] width 22 height 8
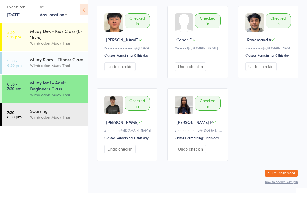
scroll to position [745, 0]
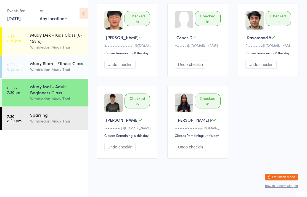
click at [196, 60] on button "Undo checkin" at bounding box center [190, 64] width 31 height 9
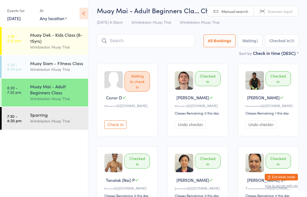
scroll to position [0, 0]
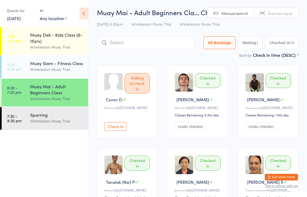
click at [56, 96] on div "Muay Mai - Adult Beginners Class" at bounding box center [56, 89] width 53 height 12
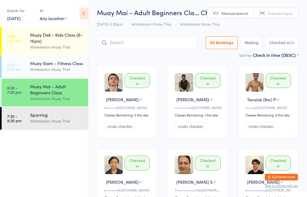
click at [23, 93] on link "6:30 - 7:20 pm Muay Mai - Adult Beginners Class Wimbledon Muay Thai" at bounding box center [45, 93] width 86 height 28
click at [22, 122] on link "7:30 - 8:30 pm Sparring Wimbledon Muay Thai" at bounding box center [45, 118] width 86 height 23
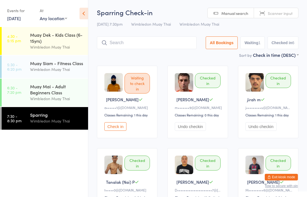
click at [25, 94] on link "6:30 - 7:20 pm Muay Mai - Adult Beginners Class Wimbledon Muay Thai" at bounding box center [45, 93] width 86 height 28
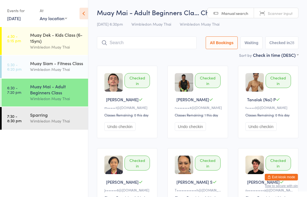
click at [15, 97] on link "6:30 - 7:20 pm Muay Mai - Adult Beginners Class Wimbledon Muay Thai" at bounding box center [45, 93] width 86 height 28
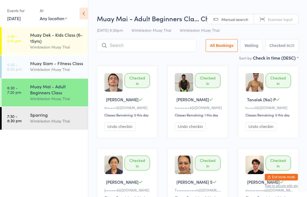
click at [19, 68] on time "5:30 - 6:20 pm" at bounding box center [14, 66] width 14 height 9
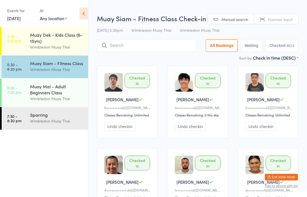
click at [19, 99] on link "6:30 - 7:20 pm Muay Mai - Adult Beginners Class Wimbledon Muay Thai" at bounding box center [45, 93] width 86 height 28
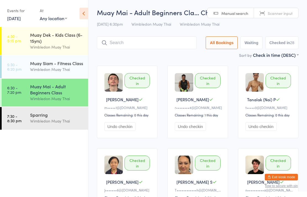
click at [60, 96] on div "Muay Mai - Adult Beginners Class" at bounding box center [56, 89] width 53 height 12
click at [58, 122] on div "Wimbledon Muay Thai" at bounding box center [56, 121] width 53 height 6
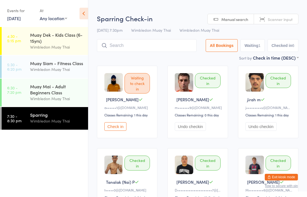
click at [72, 102] on div "Wimbledon Muay Thai" at bounding box center [56, 99] width 53 height 6
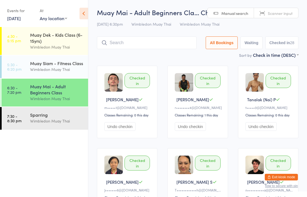
click at [76, 124] on div "Wimbledon Muay Thai" at bounding box center [56, 121] width 53 height 6
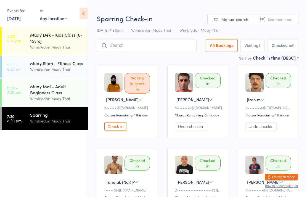
click at [71, 96] on div "Muay Mai - Adult Beginners Class" at bounding box center [56, 89] width 53 height 12
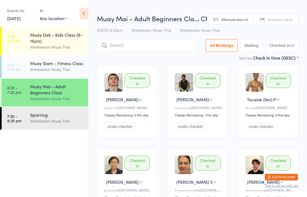
click at [69, 123] on div "Wimbledon Muay Thai" at bounding box center [56, 121] width 53 height 6
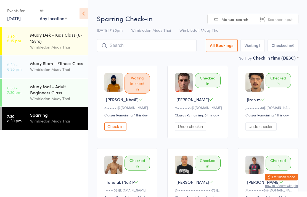
click at [81, 100] on div "Wimbledon Muay Thai" at bounding box center [56, 99] width 53 height 6
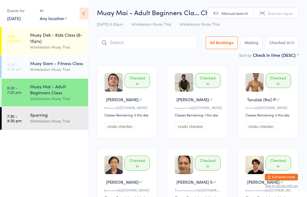
click at [74, 129] on div "Sparring Wimbledon Muay Thai" at bounding box center [59, 118] width 58 height 22
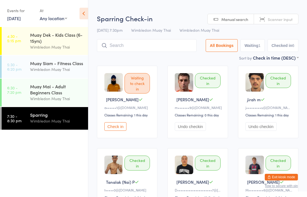
click at [65, 96] on div "Muay Mai - Adult Beginners Class" at bounding box center [56, 89] width 53 height 12
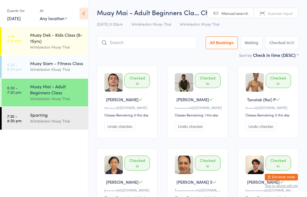
click at [146, 48] on input "search" at bounding box center [147, 42] width 100 height 13
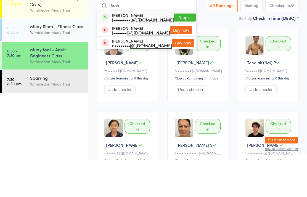
type input "Jirah"
click at [174, 51] on button "Drop in" at bounding box center [185, 55] width 22 height 8
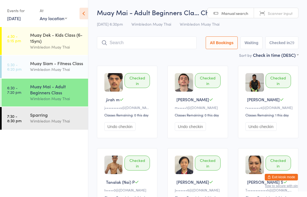
click at [159, 43] on input "search" at bounding box center [147, 42] width 100 height 13
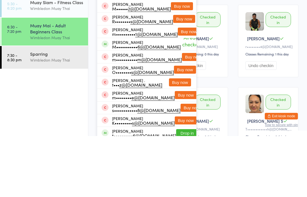
type input "Mal"
click at [296, 66] on div "Checked in Reuben T r•••••••• 4@icloud.com Classes Remaining: 1 this day Undo c…" at bounding box center [268, 102] width 60 height 73
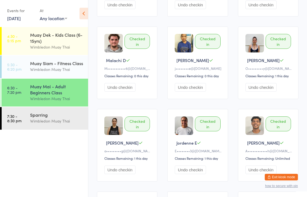
scroll to position [286, 0]
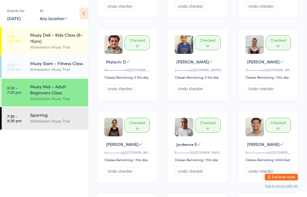
click at [53, 64] on div "Muay Siam - Fitness Class" at bounding box center [56, 63] width 53 height 6
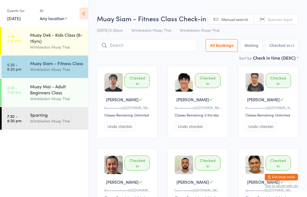
click at [46, 94] on div "Muay Mai - Adult Beginners Class" at bounding box center [56, 89] width 53 height 12
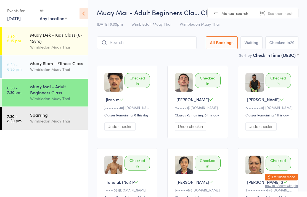
click at [178, 41] on input "search" at bounding box center [147, 42] width 100 height 13
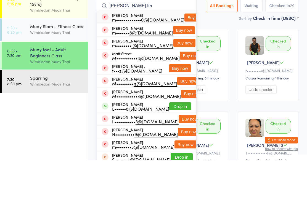
type input "Matt.fer"
click at [185, 51] on button "Buy now" at bounding box center [196, 55] width 22 height 8
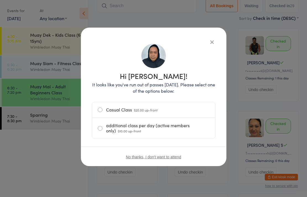
click at [159, 111] on label "Casual Class $20.00 up-front" at bounding box center [154, 109] width 112 height 15
click at [0, 0] on input "Casual Class $20.00 up-front" at bounding box center [0, 0] width 0 height 0
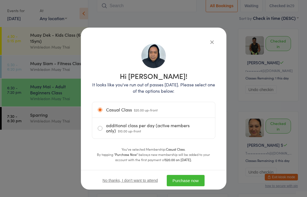
click at [189, 181] on button "Purchase now" at bounding box center [186, 180] width 38 height 11
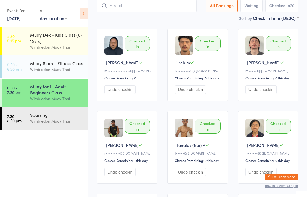
click at [25, 89] on link "6:30 - 7:20 pm Muay Mai - Adult Beginners Class Wimbledon Muay Thai" at bounding box center [45, 93] width 86 height 28
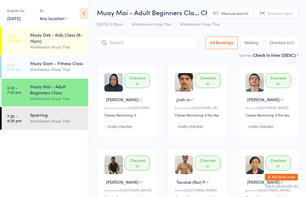
click at [48, 118] on div "Sparring" at bounding box center [56, 115] width 53 height 6
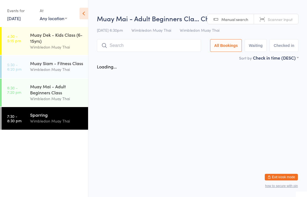
click at [156, 49] on input "search" at bounding box center [149, 45] width 104 height 13
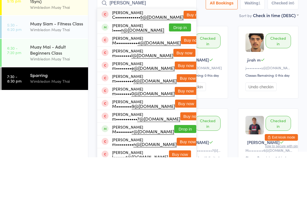
type input "Maxwell"
click at [180, 63] on button "Drop in" at bounding box center [180, 67] width 22 height 8
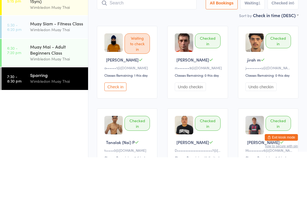
scroll to position [40, 0]
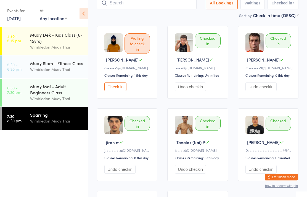
click at [59, 122] on div "Wimbledon Muay Thai" at bounding box center [56, 121] width 53 height 6
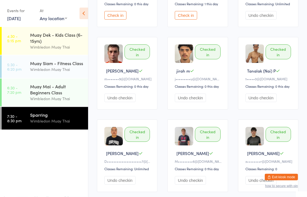
scroll to position [0, 0]
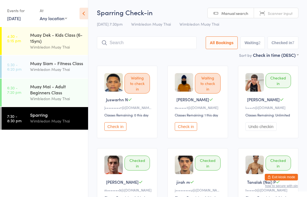
click at [162, 42] on input "search" at bounding box center [147, 42] width 100 height 13
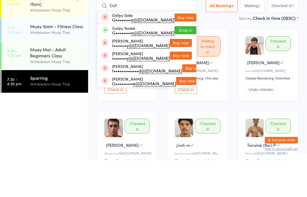
type input "Gof"
click at [179, 63] on button "Drop in" at bounding box center [186, 67] width 22 height 8
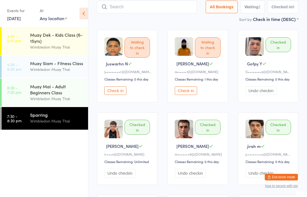
scroll to position [36, 0]
click at [48, 118] on div "Sparring" at bounding box center [56, 115] width 53 height 6
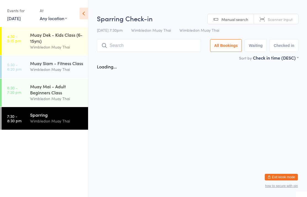
scroll to position [0, 0]
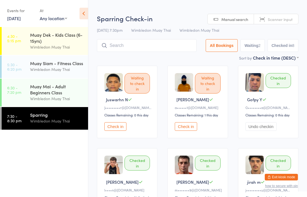
click at [126, 43] on input "search" at bounding box center [147, 45] width 100 height 13
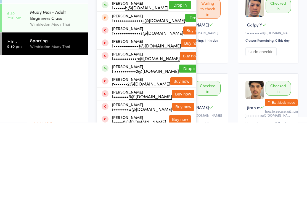
type input "Isaac"
click at [179, 139] on button "Drop in" at bounding box center [190, 143] width 22 height 8
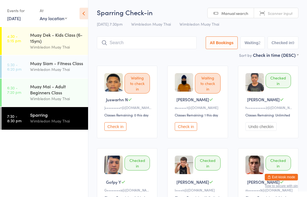
click at [154, 42] on input "search" at bounding box center [147, 42] width 100 height 13
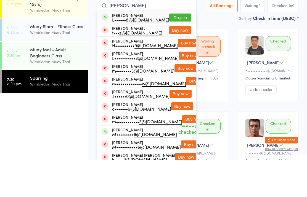
type input "Matthew lau"
click at [178, 51] on button "Drop in" at bounding box center [180, 55] width 22 height 8
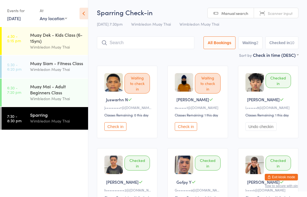
click at [61, 44] on div "Muay Dek - Kids Class (6-15yrs)" at bounding box center [56, 38] width 53 height 12
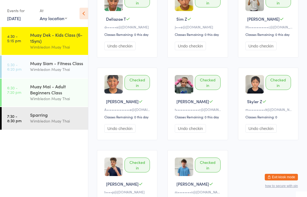
scroll to position [336, 0]
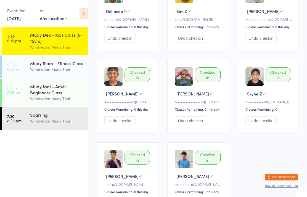
click at [68, 128] on div "Sparring Wimbledon Muay Thai" at bounding box center [59, 118] width 58 height 22
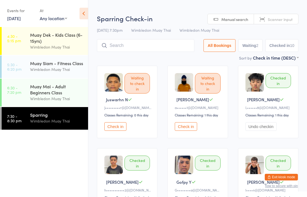
click at [138, 42] on input "search" at bounding box center [146, 45] width 98 height 13
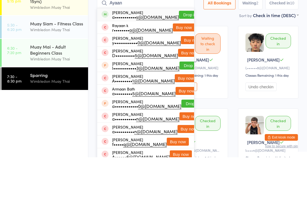
type input "Ayaan"
click at [179, 51] on button "Drop in" at bounding box center [190, 55] width 22 height 8
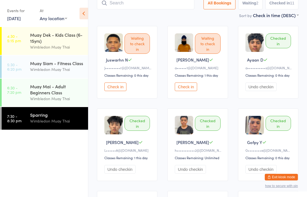
click at [140, 9] on input "search" at bounding box center [146, 3] width 98 height 13
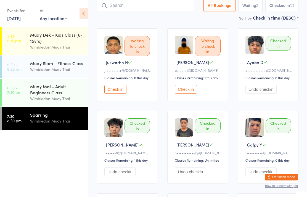
scroll to position [37, 0]
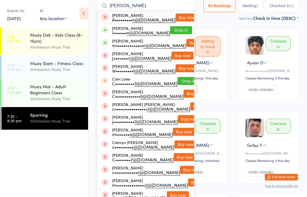
type input "Cameron"
click at [178, 31] on button "Drop in" at bounding box center [181, 30] width 22 height 8
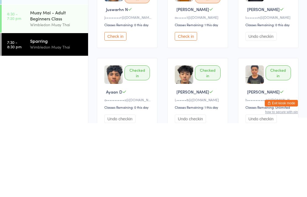
scroll to position [0, 0]
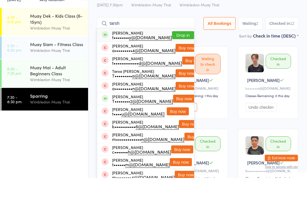
type input "tarsh"
click at [181, 51] on button "Drop in" at bounding box center [183, 55] width 22 height 8
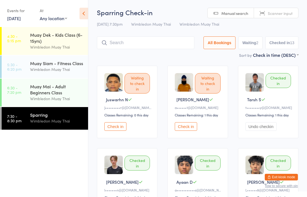
click at [163, 37] on input "search" at bounding box center [146, 42] width 98 height 13
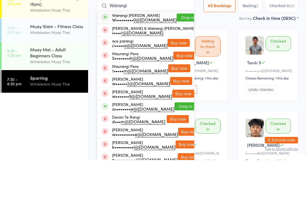
type input "Wairangi"
click at [179, 51] on button "Drop in" at bounding box center [188, 55] width 22 height 8
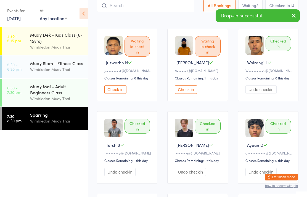
click at [112, 4] on input "search" at bounding box center [146, 5] width 98 height 13
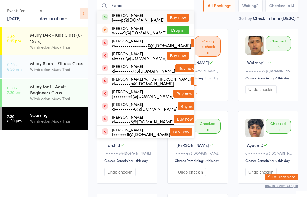
type input "Damio"
click at [173, 15] on button "Buy now" at bounding box center [178, 18] width 22 height 8
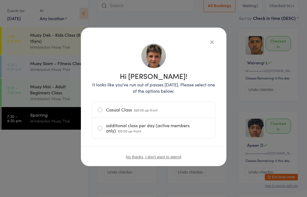
click at [104, 131] on label "additional class per day (active members only) $10.00 up-front" at bounding box center [154, 128] width 112 height 21
click at [0, 0] on input "additional class per day (active members only) $10.00 up-front" at bounding box center [0, 0] width 0 height 0
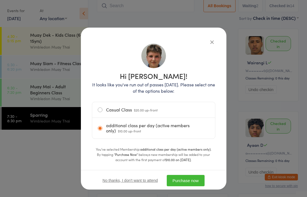
click at [181, 182] on button "Purchase now" at bounding box center [186, 180] width 38 height 11
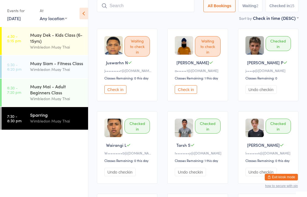
click at [191, 91] on button "Check in" at bounding box center [186, 89] width 22 height 9
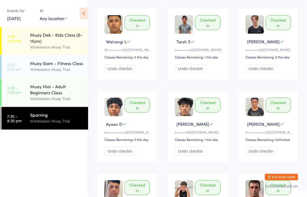
scroll to position [141, 0]
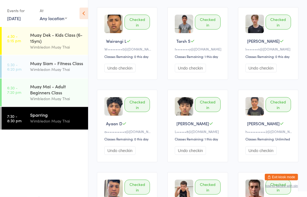
click at [56, 96] on div "Muay Mai - Adult Beginners Class" at bounding box center [56, 89] width 53 height 12
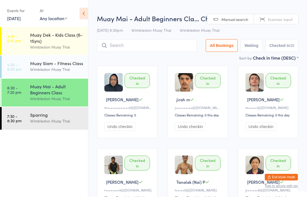
click at [48, 123] on div "Wimbledon Muay Thai" at bounding box center [56, 121] width 53 height 6
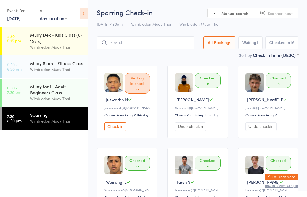
click at [53, 118] on div "Sparring" at bounding box center [56, 115] width 53 height 6
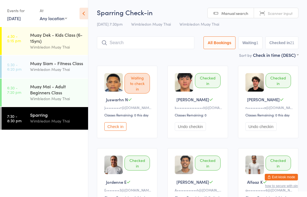
click at [41, 116] on div "Sparring" at bounding box center [56, 115] width 53 height 6
click at [46, 96] on div "Muay Mai - Adult Beginners Class" at bounding box center [56, 89] width 53 height 12
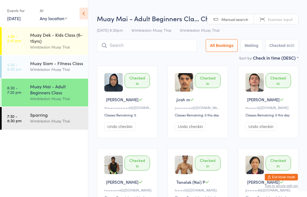
click at [56, 124] on div "Wimbledon Muay Thai" at bounding box center [56, 121] width 53 height 6
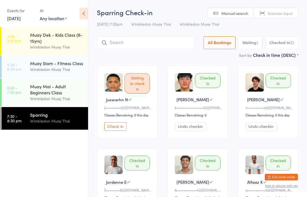
click at [60, 96] on div "Muay Mai - Adult Beginners Class" at bounding box center [56, 89] width 53 height 12
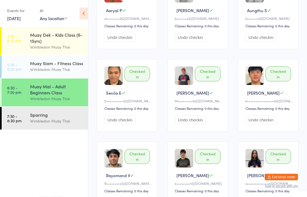
scroll to position [673, 0]
click at [61, 129] on div "Sparring Wimbledon Muay Thai" at bounding box center [59, 118] width 58 height 22
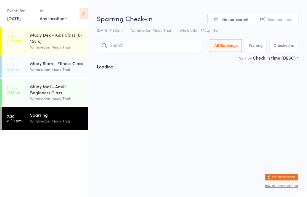
click at [75, 96] on div "Muay Mai - Adult Beginners Class" at bounding box center [56, 89] width 53 height 12
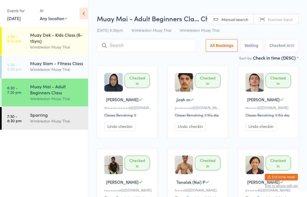
click at [64, 96] on div "Muay Mai - Adult Beginners Class" at bounding box center [56, 89] width 53 height 12
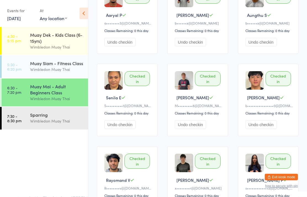
scroll to position [669, 0]
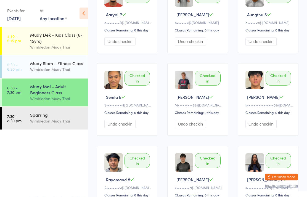
click at [52, 118] on div "Sparring" at bounding box center [56, 115] width 53 height 6
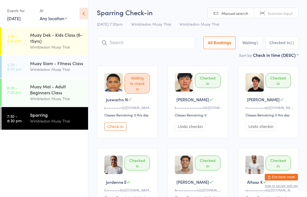
click at [50, 95] on div "Muay Mai - Adult Beginners Class" at bounding box center [56, 89] width 53 height 12
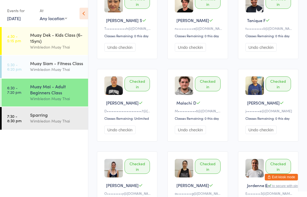
scroll to position [230, 0]
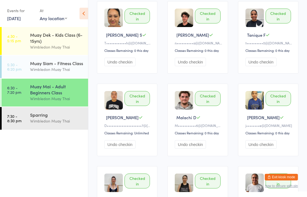
click at [52, 121] on div "Wimbledon Muay Thai" at bounding box center [56, 121] width 53 height 6
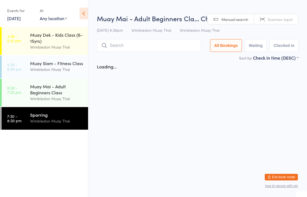
click at [54, 122] on div "Wimbledon Muay Thai" at bounding box center [56, 121] width 53 height 6
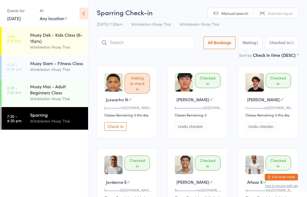
click at [110, 131] on button "Check in" at bounding box center [115, 126] width 22 height 9
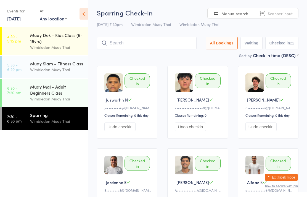
click at [153, 47] on input "search" at bounding box center [147, 42] width 100 height 13
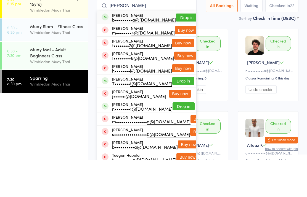
type input "Taehana"
click at [178, 51] on button "Drop in" at bounding box center [187, 55] width 22 height 8
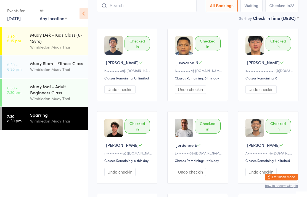
click at [20, 117] on time "7:30 - 8:30 pm" at bounding box center [14, 118] width 14 height 9
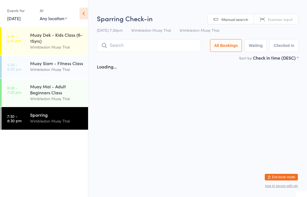
scroll to position [0, 0]
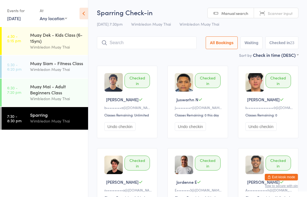
click at [64, 118] on div "Sparring" at bounding box center [56, 115] width 53 height 6
click at [25, 119] on link "7:30 - 8:30 pm Sparring Wimbledon Muay Thai" at bounding box center [45, 118] width 86 height 23
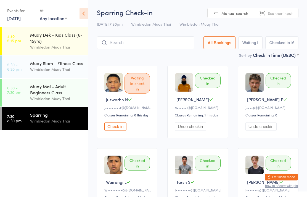
click at [21, 121] on time "7:30 - 8:30 pm" at bounding box center [14, 118] width 14 height 9
click at [114, 48] on input "search" at bounding box center [146, 42] width 98 height 13
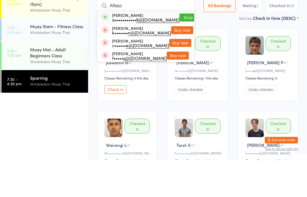
type input "Alfaaz"
click at [180, 51] on button "Drop in" at bounding box center [191, 55] width 22 height 8
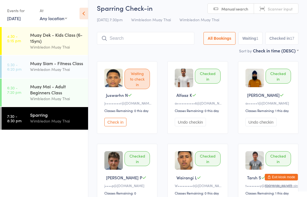
scroll to position [2, 0]
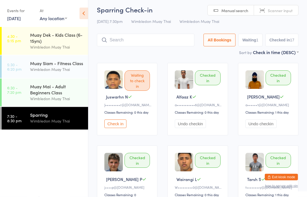
click at [143, 41] on input "search" at bounding box center [146, 40] width 98 height 13
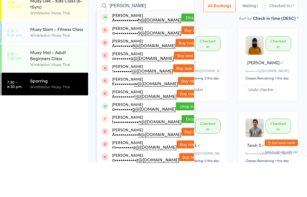
type input "Andre"
click at [181, 48] on button "Drop in" at bounding box center [192, 52] width 22 height 8
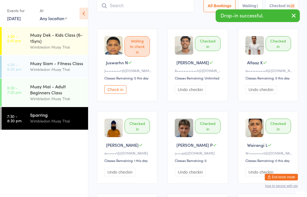
click at [124, 9] on input "search" at bounding box center [146, 5] width 98 height 13
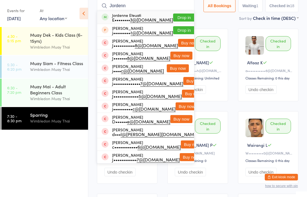
type input "Jordenn"
click at [177, 18] on button "Drop in" at bounding box center [184, 18] width 22 height 8
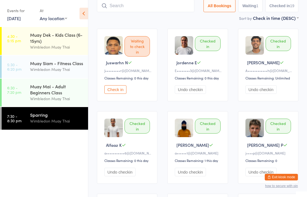
click at [159, 11] on input "search" at bounding box center [146, 5] width 98 height 13
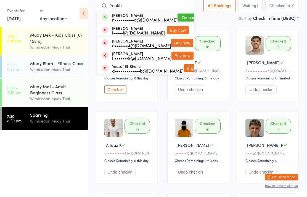
type input "Youkh"
click at [180, 16] on button "Drop in" at bounding box center [189, 18] width 22 height 8
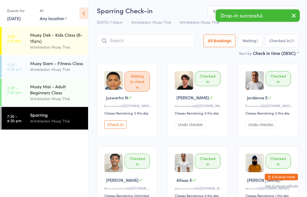
click at [186, 83] on img at bounding box center [184, 81] width 19 height 19
click at [183, 82] on img at bounding box center [184, 80] width 19 height 19
click at [190, 83] on img at bounding box center [184, 80] width 19 height 19
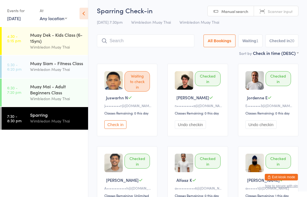
click at [71, 129] on div "Sparring Wimbledon Muay Thai" at bounding box center [59, 118] width 58 height 22
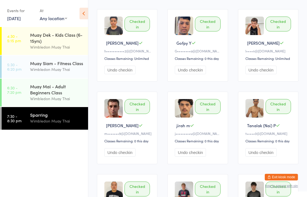
scroll to position [470, 0]
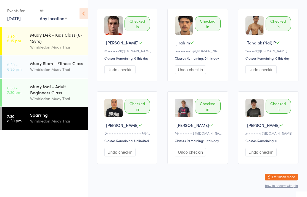
click at [69, 124] on div "Wimbledon Muay Thai" at bounding box center [56, 121] width 53 height 6
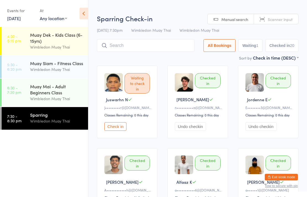
click at [158, 45] on input "search" at bounding box center [146, 45] width 98 height 13
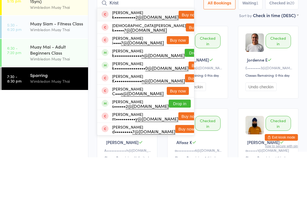
type input "Krist"
click at [189, 101] on button "Buy now" at bounding box center [200, 105] width 22 height 8
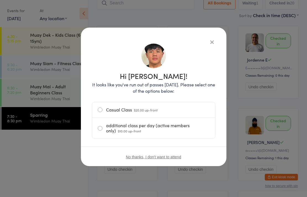
click at [168, 129] on label "additional class per day (active members only) $10.00 up-front" at bounding box center [154, 128] width 112 height 21
click at [0, 0] on input "additional class per day (active members only) $10.00 up-front" at bounding box center [0, 0] width 0 height 0
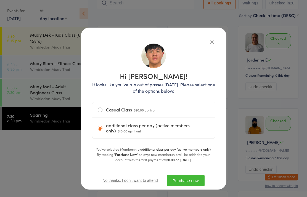
click at [195, 180] on button "Purchase now" at bounding box center [186, 180] width 38 height 11
